Goal: Use online tool/utility: Utilize a website feature to perform a specific function

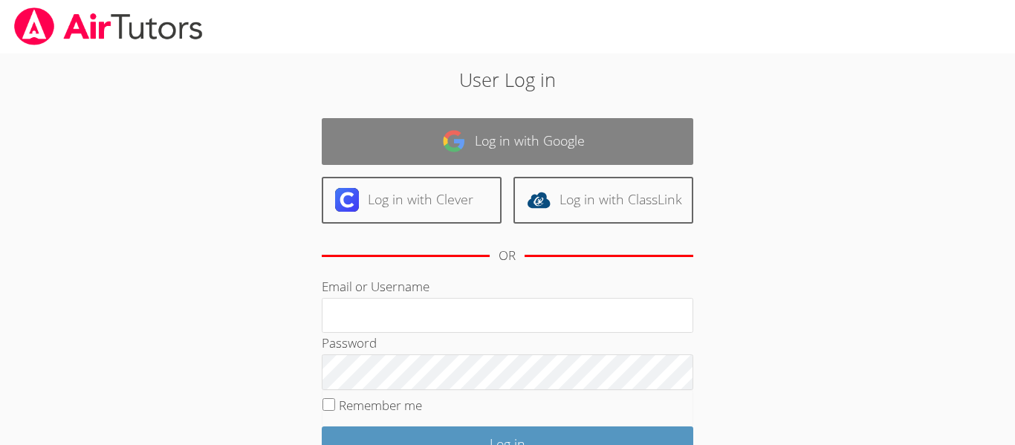
click at [366, 151] on link "Log in with Google" at bounding box center [508, 141] width 372 height 47
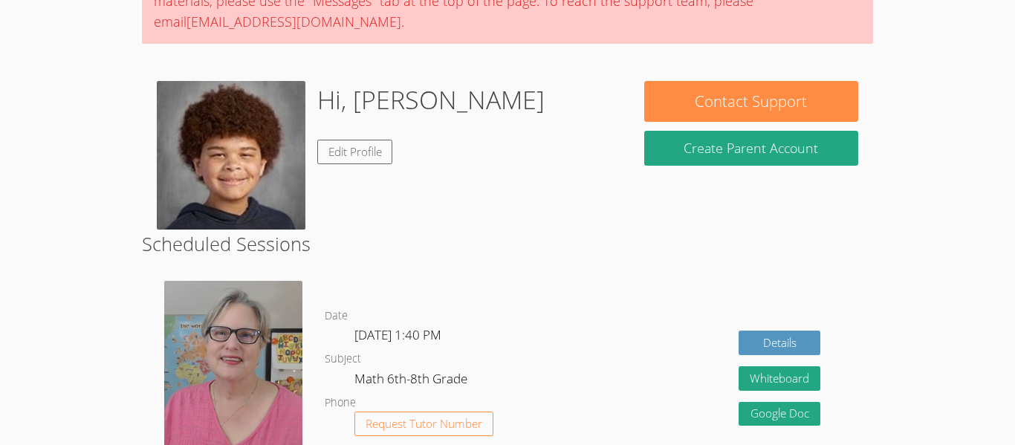
scroll to position [172, 0]
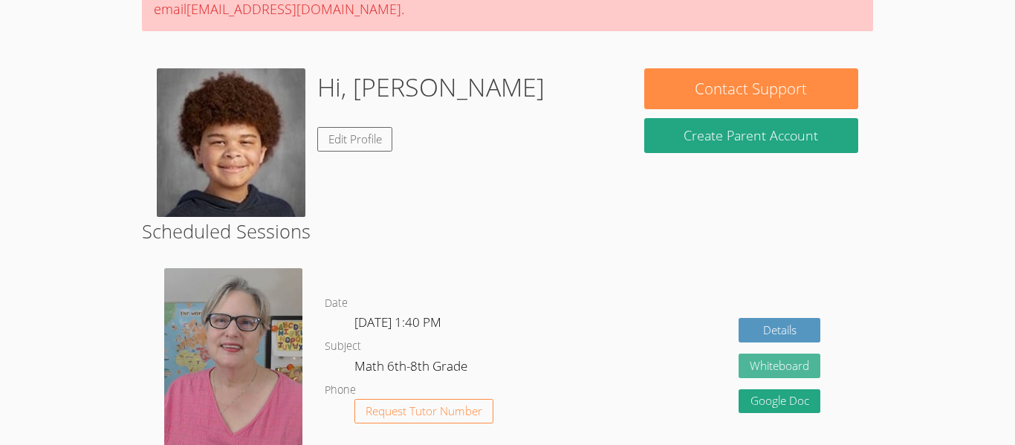
click at [752, 367] on button "Whiteboard" at bounding box center [780, 366] width 82 height 25
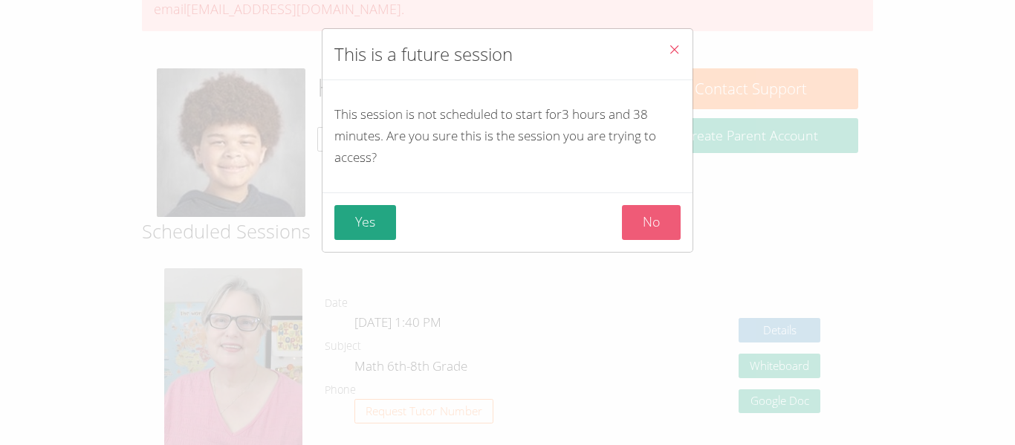
click at [638, 221] on button "No" at bounding box center [651, 222] width 59 height 35
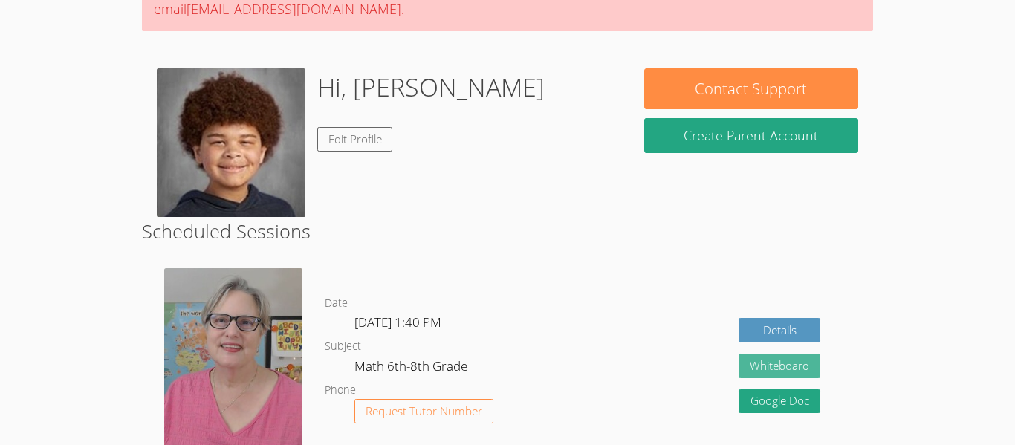
click at [764, 373] on button "Whiteboard" at bounding box center [780, 366] width 82 height 25
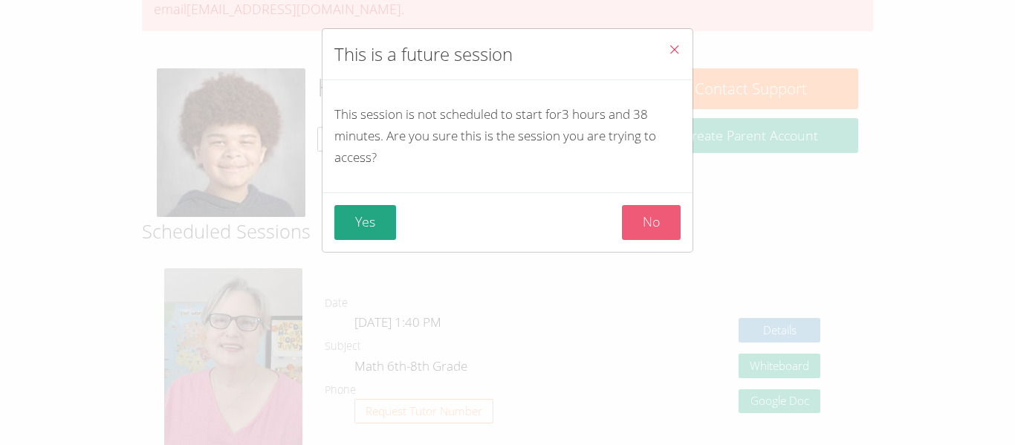
click at [644, 221] on button "No" at bounding box center [651, 222] width 59 height 35
